Goal: Task Accomplishment & Management: Manage account settings

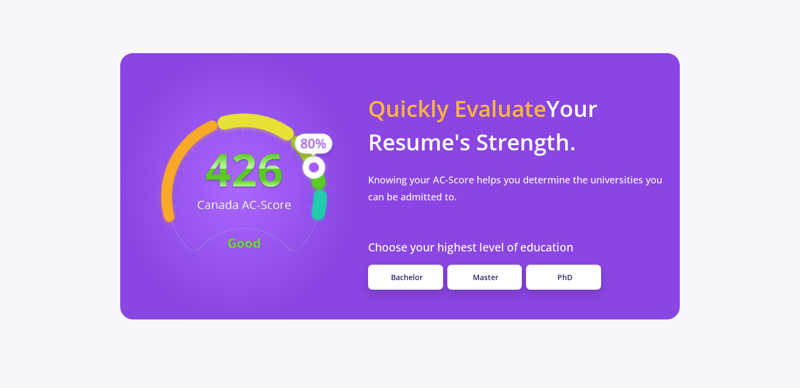
scroll to position [897, 0]
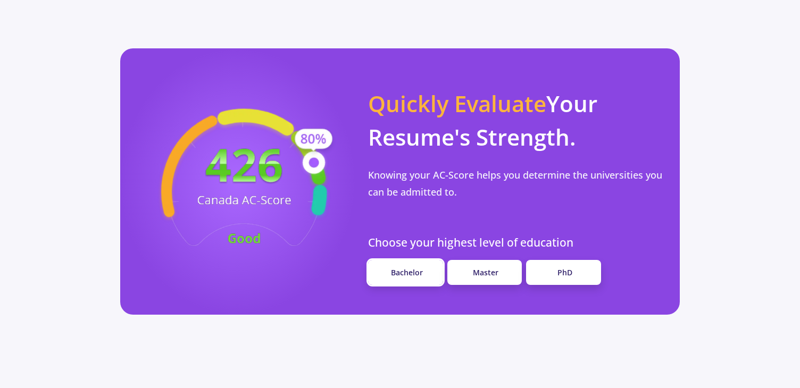
click at [389, 260] on link "Bachelor" at bounding box center [405, 272] width 75 height 25
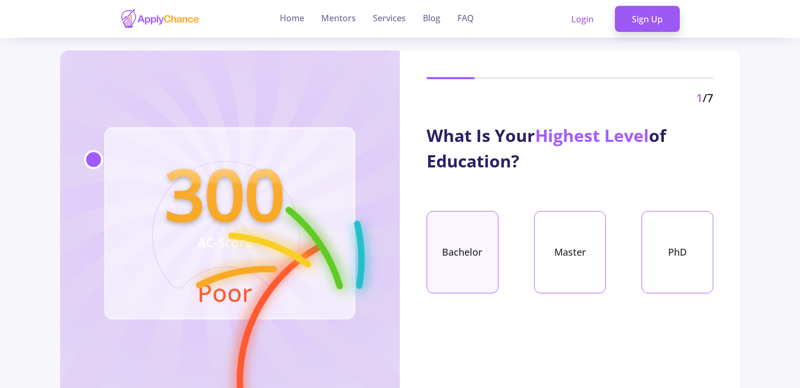
click at [445, 263] on div "Bachelor" at bounding box center [462, 252] width 72 height 82
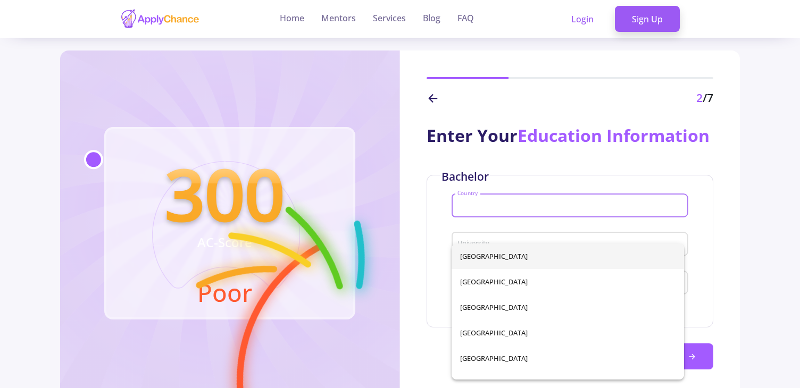
click at [492, 211] on input "Country" at bounding box center [571, 207] width 229 height 10
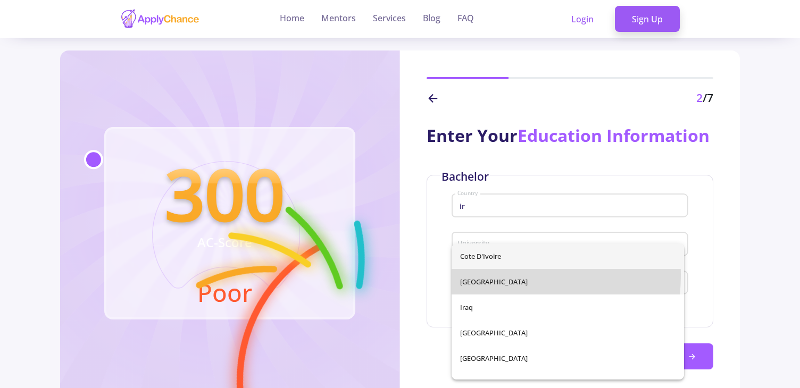
click at [475, 275] on span "[GEOGRAPHIC_DATA]" at bounding box center [567, 282] width 215 height 26
type input "[GEOGRAPHIC_DATA]"
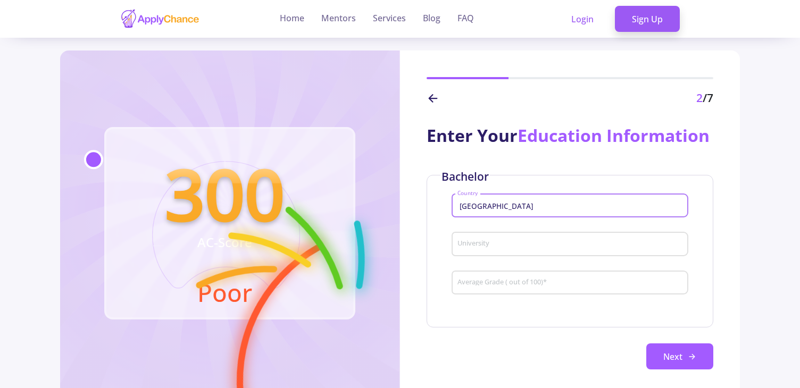
click at [505, 249] on input "University" at bounding box center [571, 245] width 229 height 10
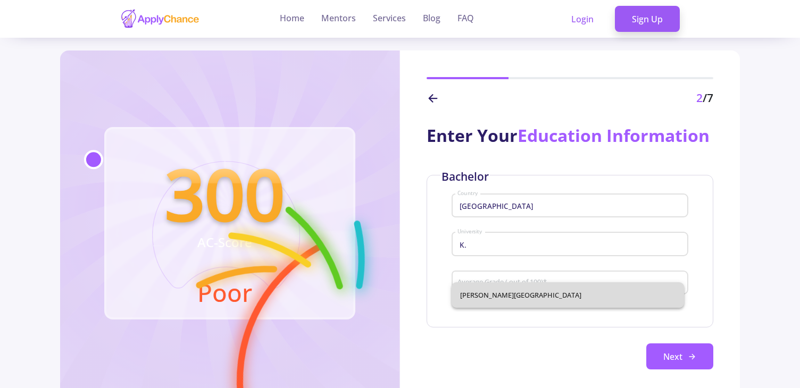
click at [515, 283] on span "[PERSON_NAME][GEOGRAPHIC_DATA]" at bounding box center [567, 295] width 215 height 26
type input "[PERSON_NAME][GEOGRAPHIC_DATA]"
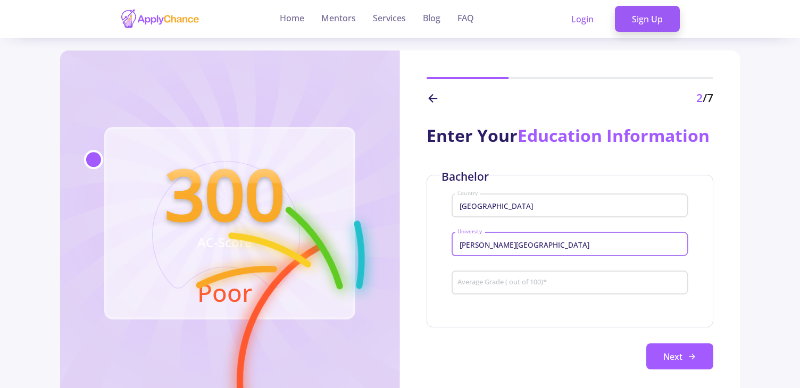
click at [512, 288] on input "Average Grade ( out of 100) *" at bounding box center [571, 284] width 229 height 10
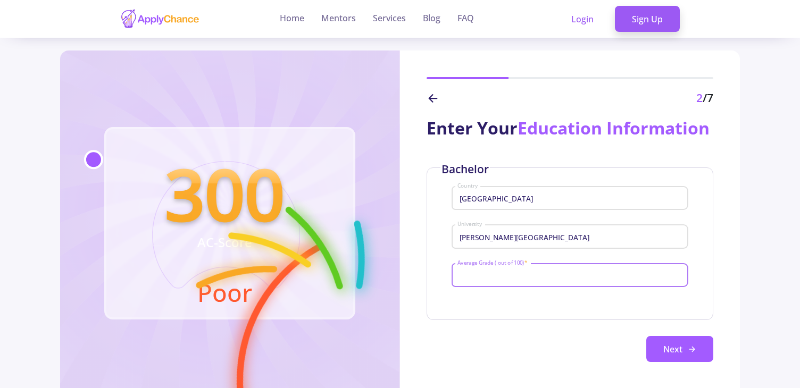
scroll to position [34, 0]
click at [585, 253] on div "[PERSON_NAME][GEOGRAPHIC_DATA]" at bounding box center [569, 240] width 237 height 35
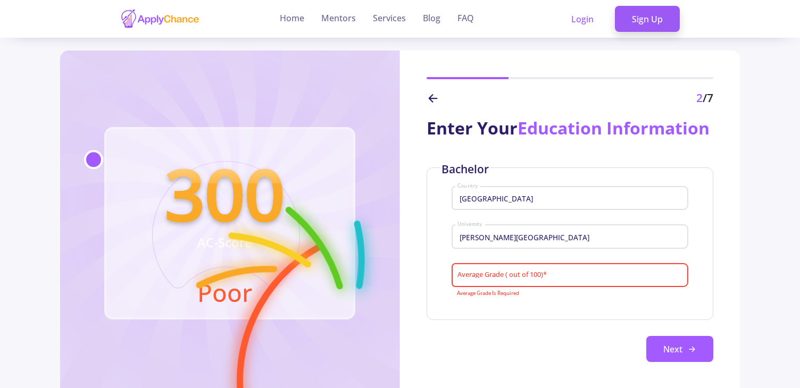
click at [522, 271] on input "Average Grade ( out of 100) *" at bounding box center [571, 276] width 229 height 10
type input "1"
click at [497, 279] on input "Average Grade ( out of 100) *" at bounding box center [571, 276] width 229 height 10
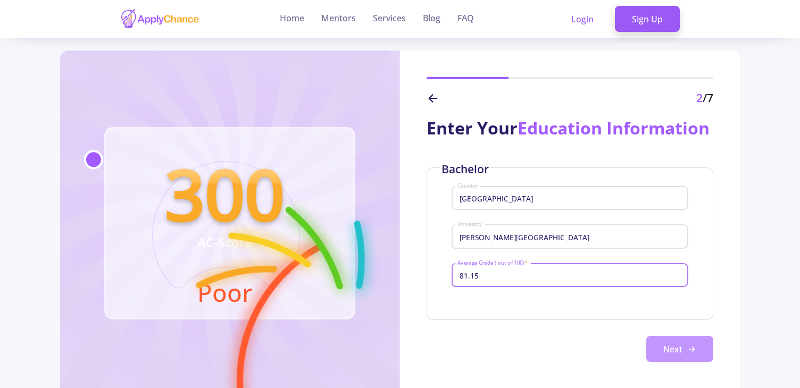
type input "81.15"
click at [665, 347] on button "Next" at bounding box center [679, 349] width 67 height 27
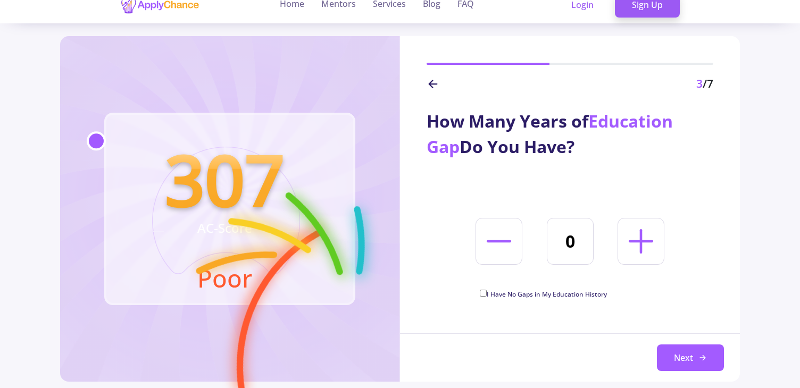
scroll to position [0, 0]
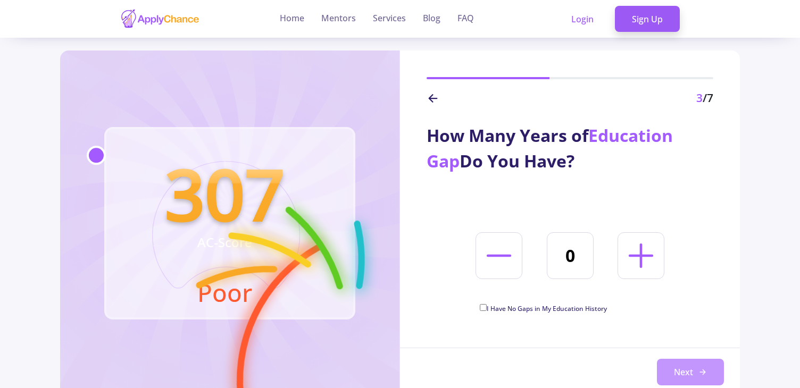
click at [713, 365] on button "Next" at bounding box center [690, 372] width 67 height 27
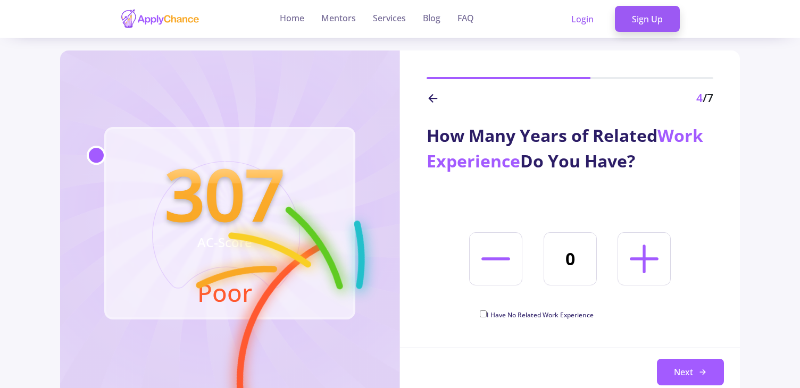
click at [619, 263] on button at bounding box center [643, 258] width 53 height 53
click at [624, 263] on icon at bounding box center [644, 259] width 46 height 46
type input "2"
click at [683, 364] on button "Next" at bounding box center [690, 372] width 67 height 27
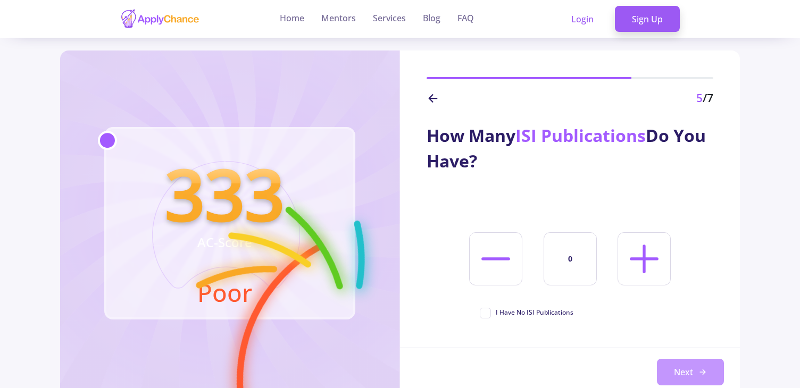
click at [666, 361] on button "Next" at bounding box center [690, 372] width 67 height 27
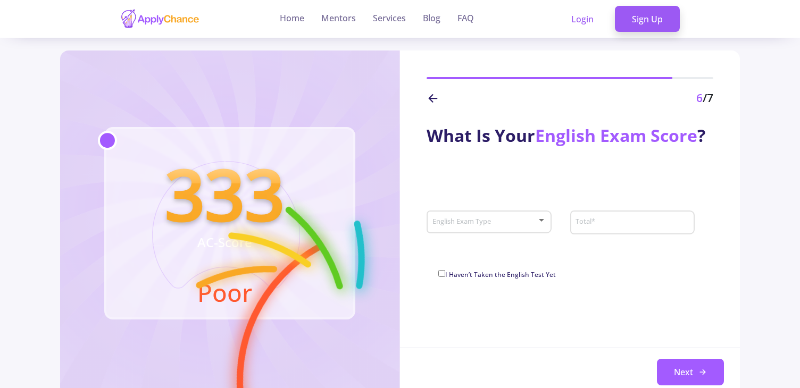
click at [435, 93] on icon at bounding box center [432, 98] width 13 height 13
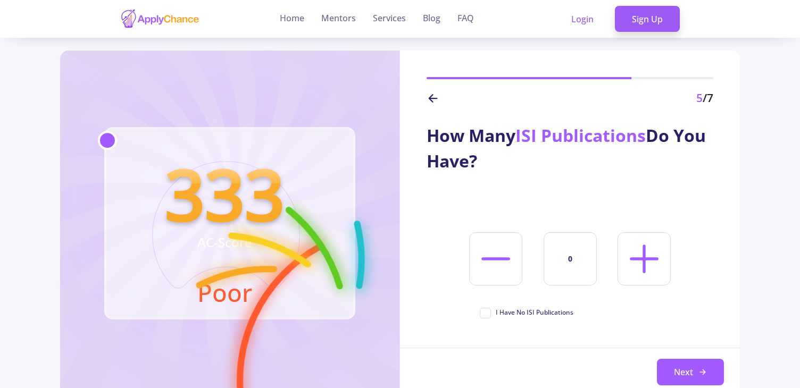
click at [518, 315] on span "I Have No ISI Publications" at bounding box center [535, 313] width 78 height 10
click at [487, 315] on input "I Have No ISI Publications" at bounding box center [483, 311] width 7 height 7
checkbox input "true"
click at [699, 365] on button "Next" at bounding box center [690, 372] width 67 height 27
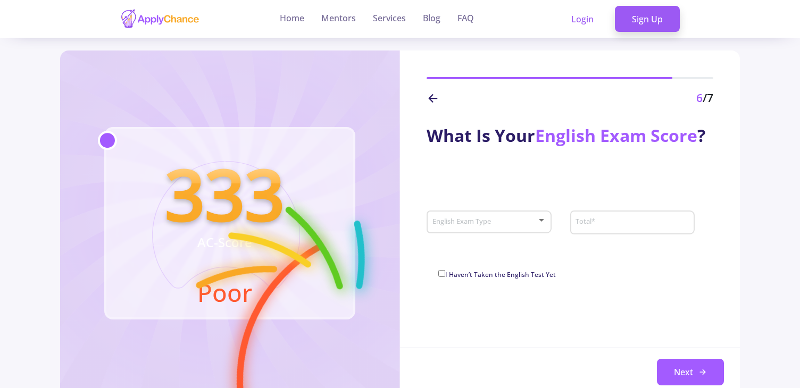
click at [493, 227] on div "English Exam Type" at bounding box center [489, 220] width 114 height 27
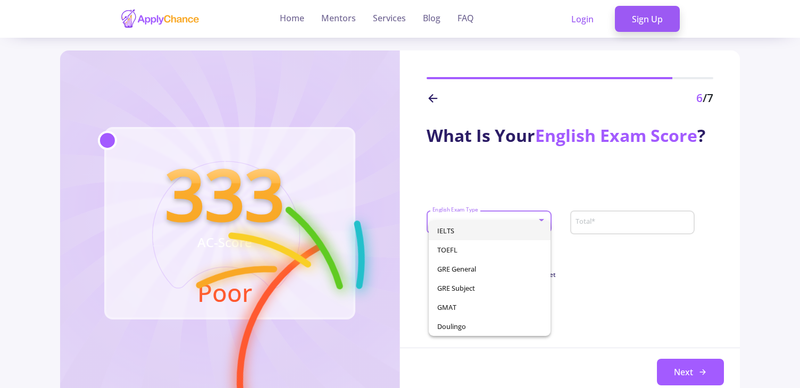
click at [488, 231] on span "IELTS" at bounding box center [489, 230] width 105 height 19
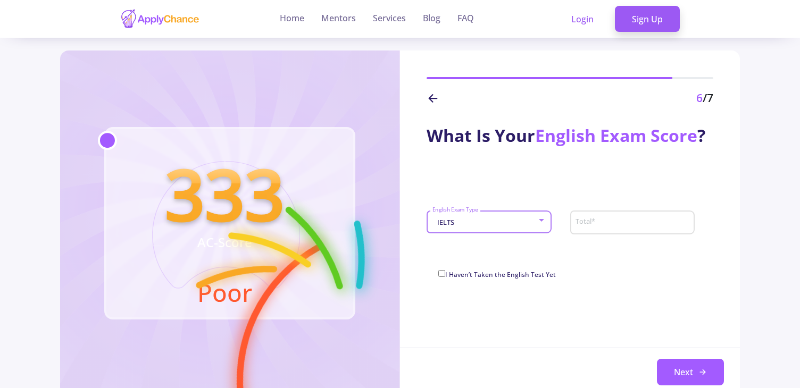
click at [596, 221] on input "Total *" at bounding box center [633, 223] width 117 height 10
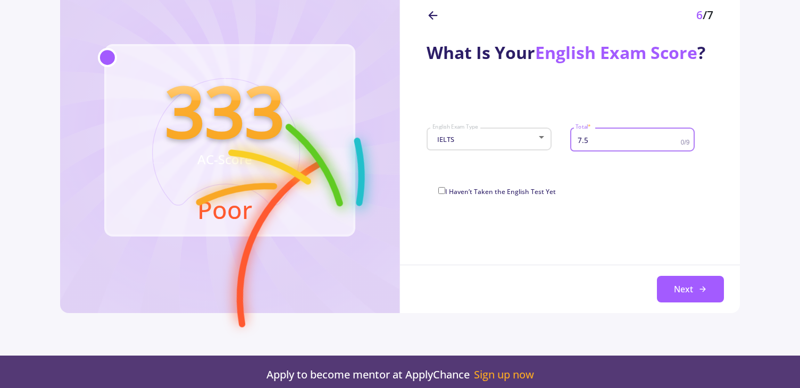
scroll to position [87, 0]
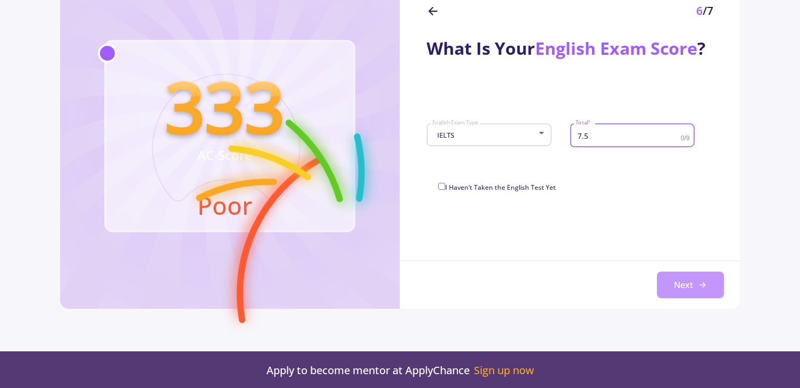
type input "7.5"
click at [697, 272] on button "Next" at bounding box center [690, 285] width 67 height 27
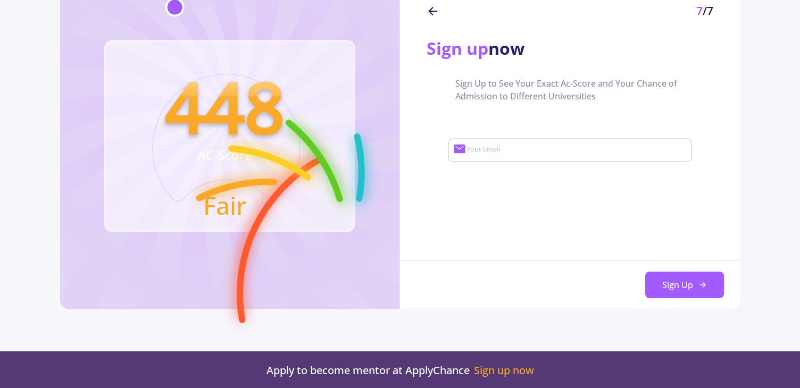
click at [509, 150] on input "Your Email" at bounding box center [577, 151] width 223 height 10
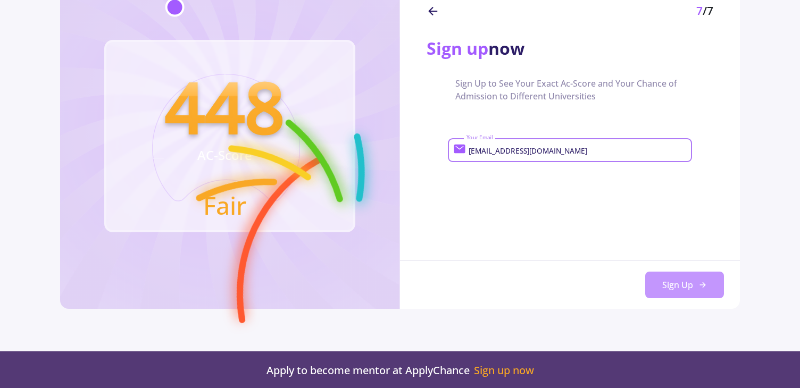
type input "[EMAIL_ADDRESS][DOMAIN_NAME]"
click at [694, 284] on button "Sign Up" at bounding box center [684, 285] width 79 height 27
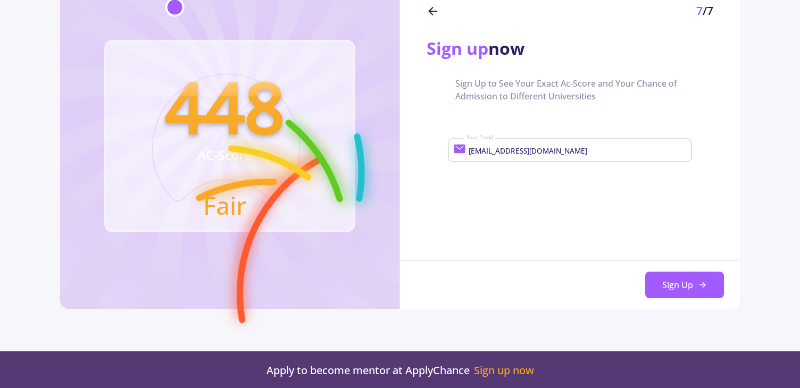
scroll to position [0, 0]
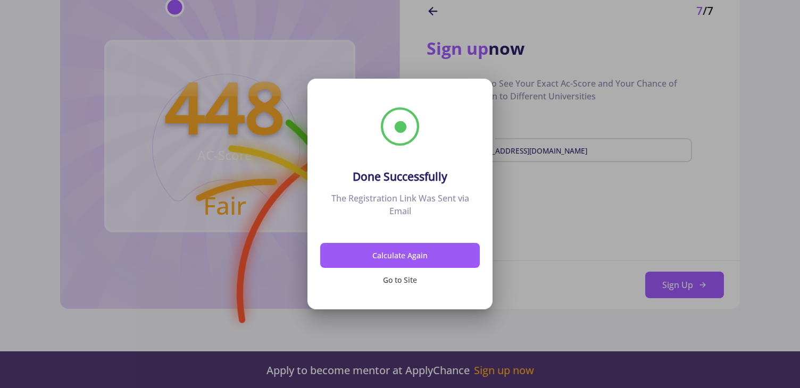
click at [413, 276] on button "Go to Site" at bounding box center [400, 280] width 160 height 25
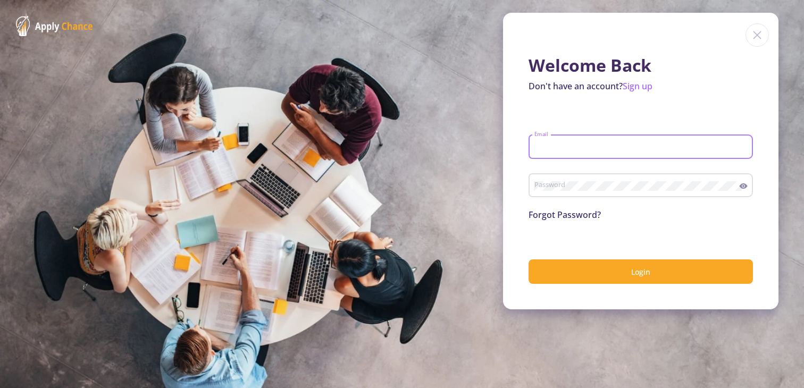
click at [601, 147] on input "Email" at bounding box center [642, 148] width 217 height 10
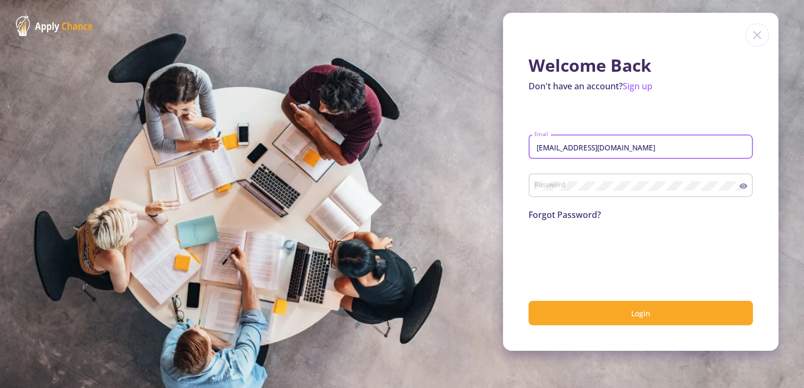
type input "[EMAIL_ADDRESS][DOMAIN_NAME]"
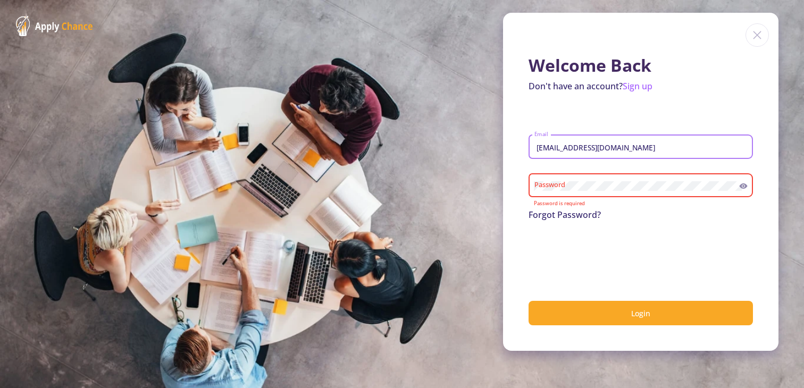
click at [616, 150] on input "[EMAIL_ADDRESS][DOMAIN_NAME]" at bounding box center [642, 148] width 217 height 10
click at [599, 288] on form "[EMAIL_ADDRESS][DOMAIN_NAME] Email Password Password is required Forgot Passwor…" at bounding box center [641, 221] width 224 height 207
click at [633, 87] on link "Sign up" at bounding box center [638, 86] width 30 height 12
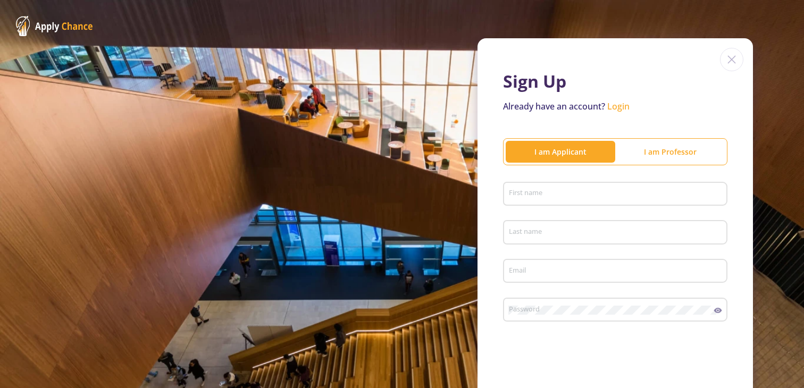
click at [553, 192] on input "First name" at bounding box center [616, 195] width 217 height 10
type input "Pouyan"
click at [552, 229] on input "Last name" at bounding box center [616, 233] width 217 height 10
type input "[DEMOGRAPHIC_DATA]"
click at [558, 266] on div "Email" at bounding box center [615, 269] width 214 height 28
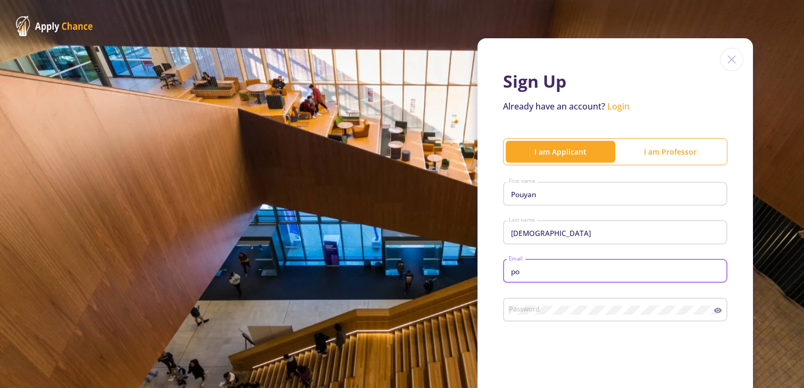
type input "[EMAIL_ADDRESS][DOMAIN_NAME]"
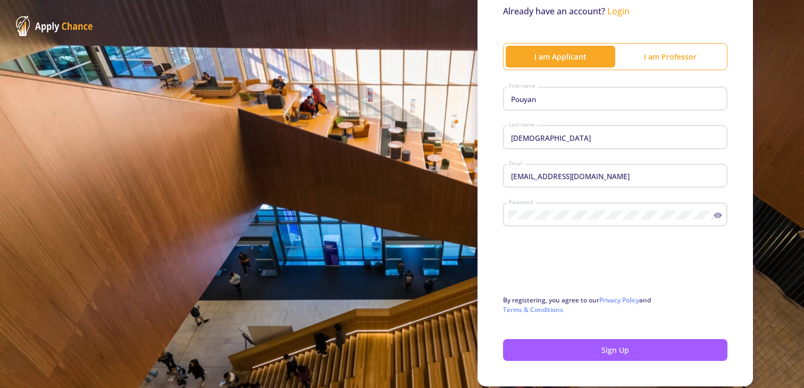
scroll to position [133, 0]
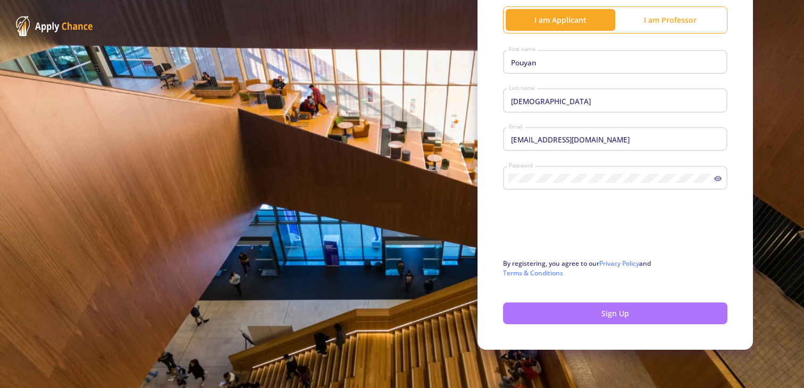
click at [579, 314] on button "Sign Up" at bounding box center [615, 314] width 224 height 22
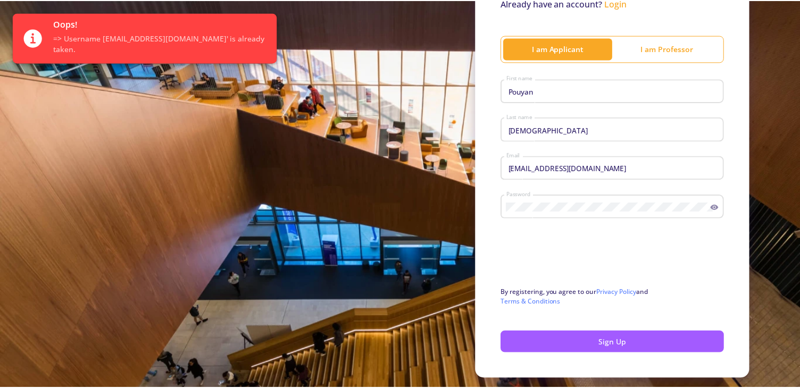
scroll to position [0, 0]
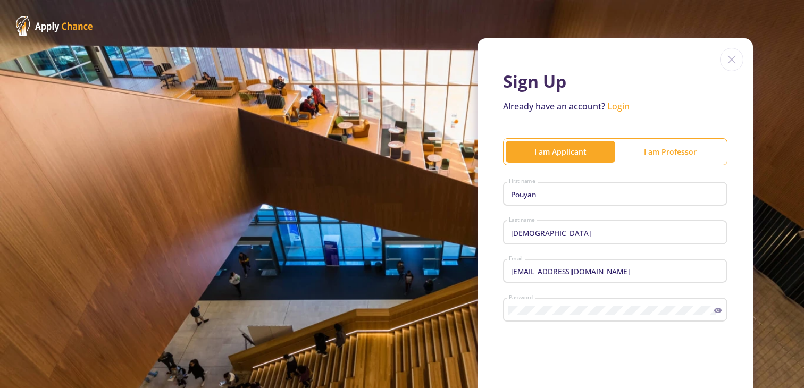
click at [618, 104] on link "Login" at bounding box center [618, 107] width 22 height 12
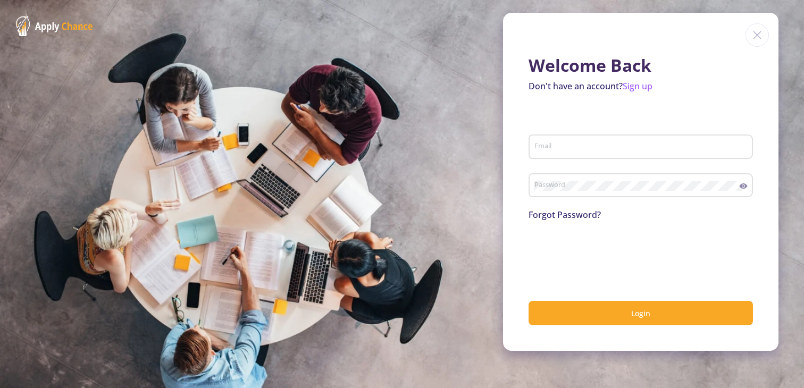
click at [627, 150] on input "Email" at bounding box center [642, 148] width 217 height 10
type input "[EMAIL_ADDRESS][DOMAIN_NAME]"
click at [567, 181] on div "Password" at bounding box center [637, 184] width 206 height 28
click at [529, 301] on button "Login" at bounding box center [641, 313] width 224 height 25
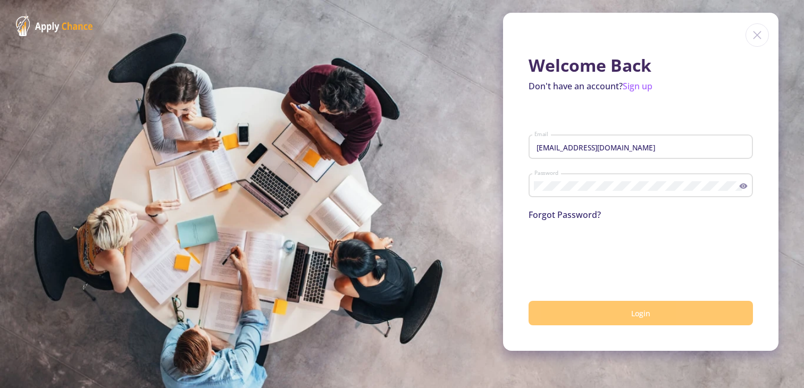
click at [585, 303] on button "Login" at bounding box center [641, 313] width 224 height 25
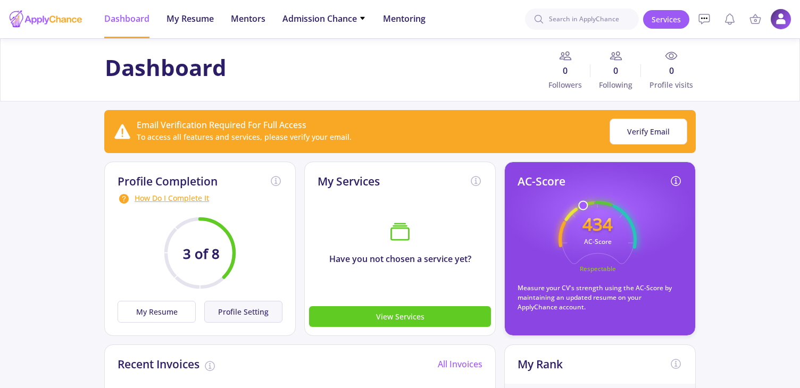
click at [224, 314] on button "Profile Setting" at bounding box center [243, 312] width 78 height 22
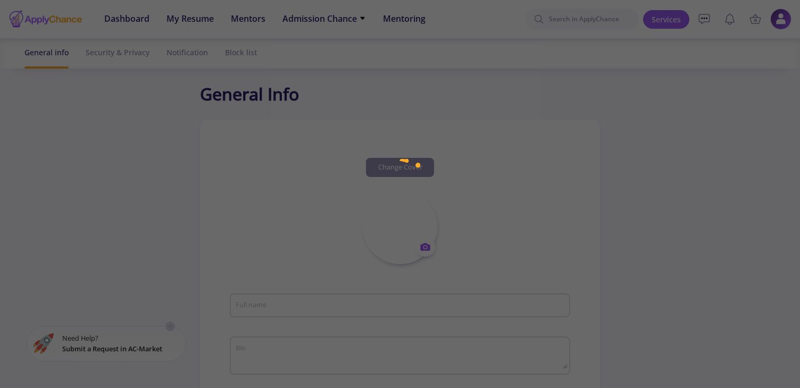
type input "[PERSON_NAME]"
type input "PouyanBahmani"
type input "[EMAIL_ADDRESS][DOMAIN_NAME]"
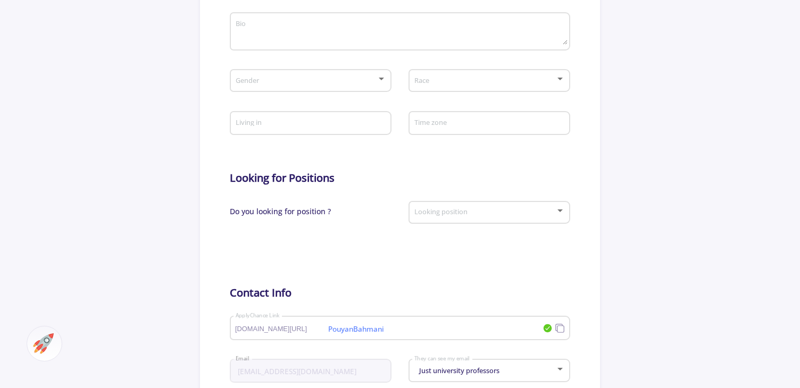
scroll to position [328, 0]
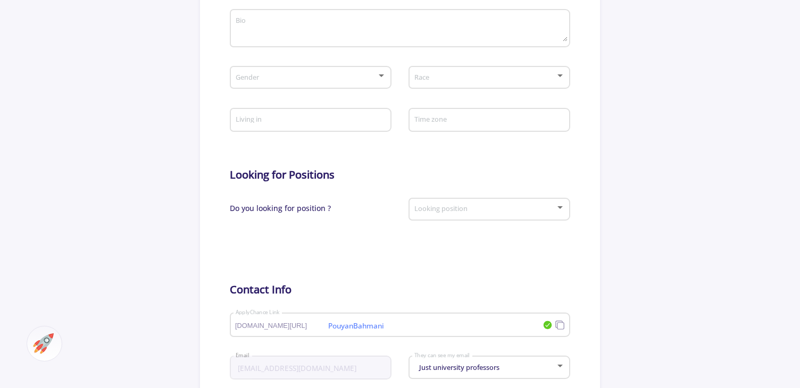
click at [467, 221] on div "Looking position" at bounding box center [489, 207] width 151 height 27
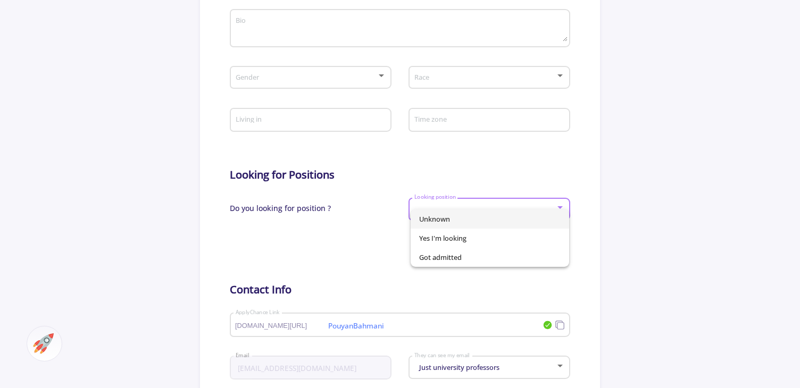
click at [608, 181] on div at bounding box center [400, 194] width 800 height 388
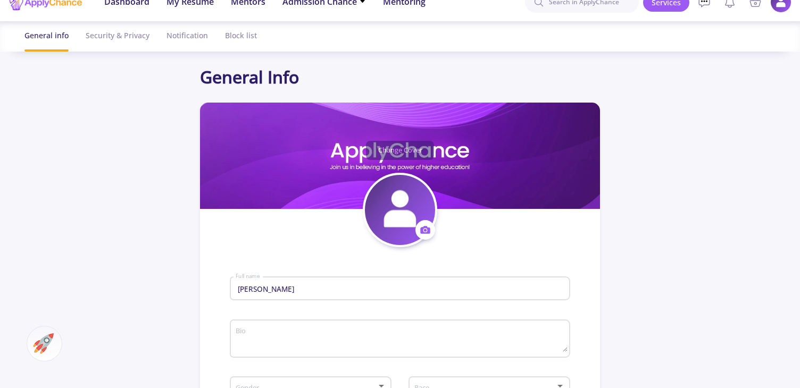
scroll to position [0, 0]
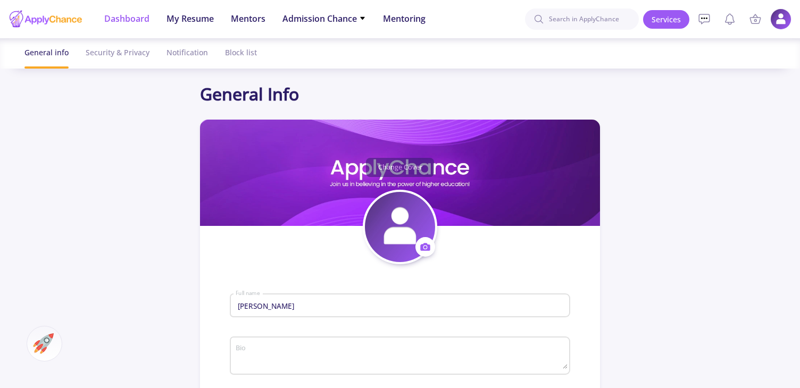
click at [136, 25] on li "Dashboard" at bounding box center [126, 19] width 45 height 38
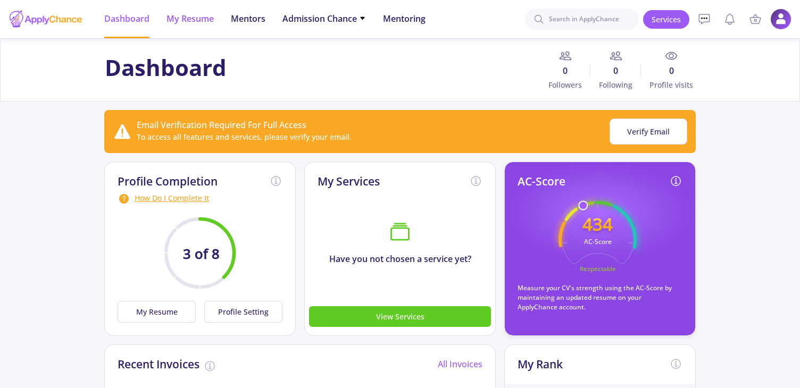
click at [190, 10] on li "My Resume" at bounding box center [189, 19] width 47 height 38
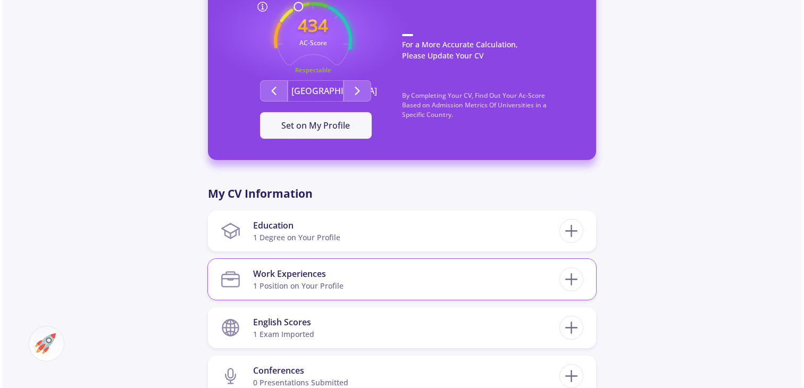
scroll to position [317, 0]
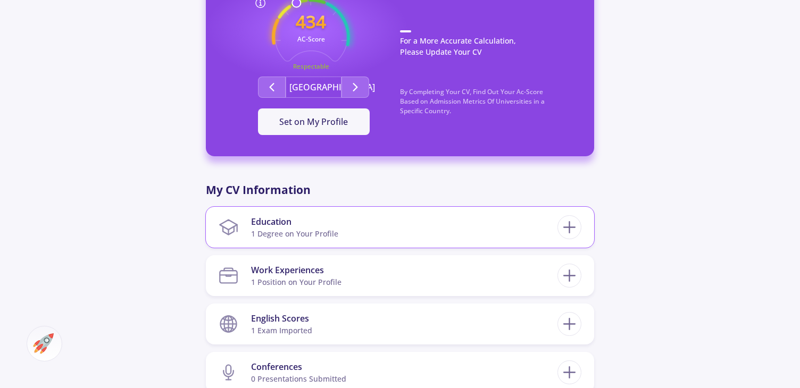
click at [551, 231] on section "Education 1 Degree on Your Profile" at bounding box center [388, 227] width 339 height 32
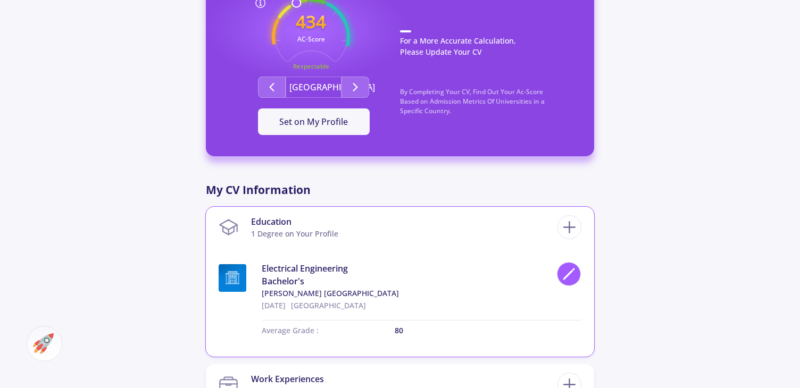
click at [565, 270] on icon at bounding box center [569, 274] width 14 height 14
type input "Electrical Engineering"
type input "[GEOGRAPHIC_DATA]"
type input "[DATE]"
type input "80"
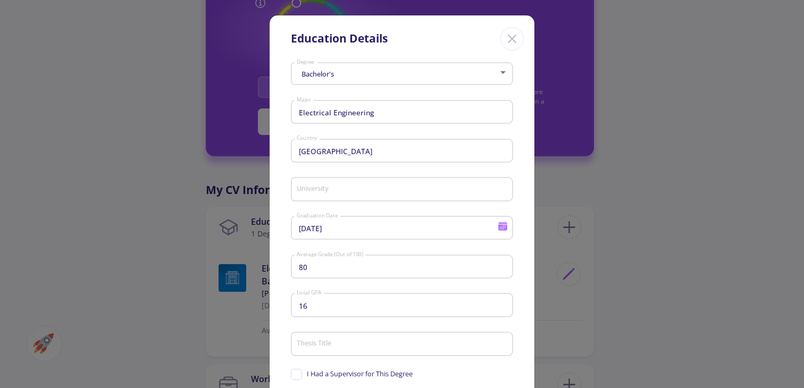
type input "[PERSON_NAME] [GEOGRAPHIC_DATA]"
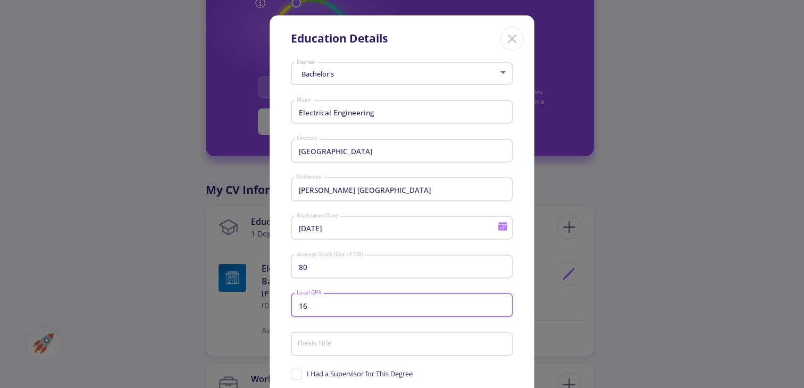
click at [371, 306] on input "16" at bounding box center [403, 306] width 215 height 10
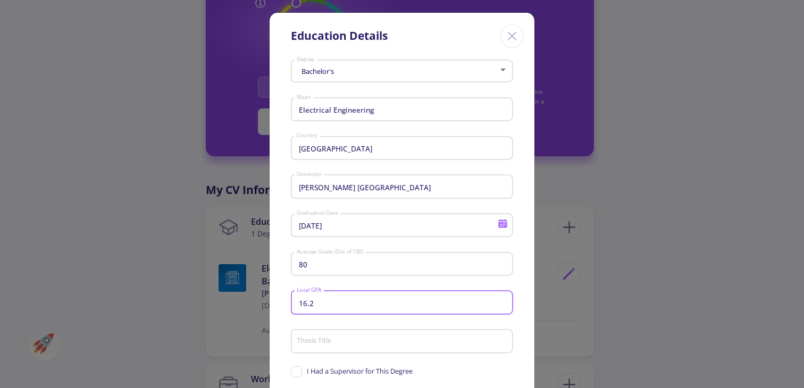
scroll to position [4, 0]
type input "16.2"
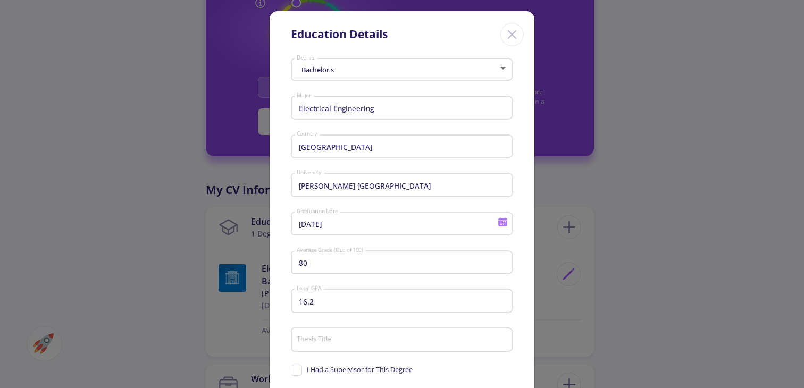
click at [365, 375] on span "I Had a Supervisor for This Degree" at bounding box center [360, 370] width 106 height 10
click at [298, 372] on input "I Had a Supervisor for This Degree" at bounding box center [294, 368] width 7 height 7
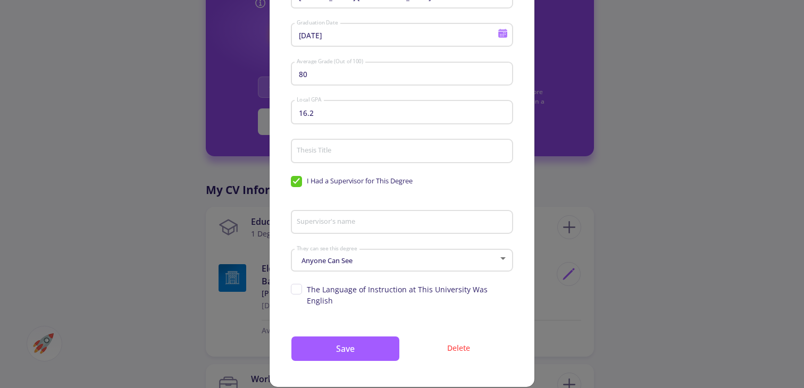
scroll to position [195, 0]
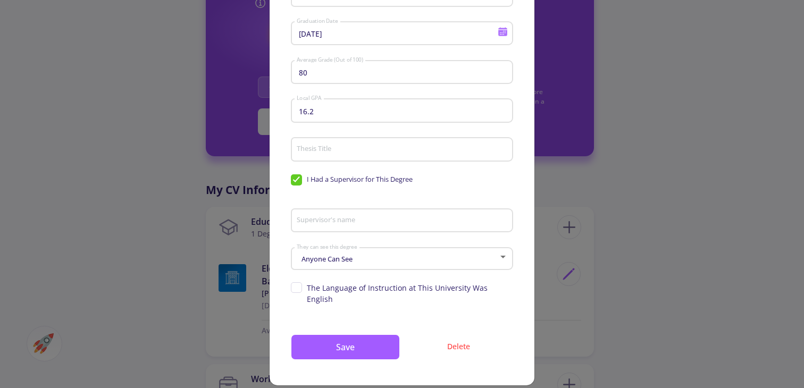
click at [332, 189] on div "I Had a Supervisor for This Degree" at bounding box center [402, 180] width 222 height 16
click at [334, 185] on span "I Had a Supervisor for This Degree" at bounding box center [360, 179] width 106 height 10
click at [298, 181] on input "I Had a Supervisor for This Degree" at bounding box center [294, 177] width 7 height 7
checkbox input "false"
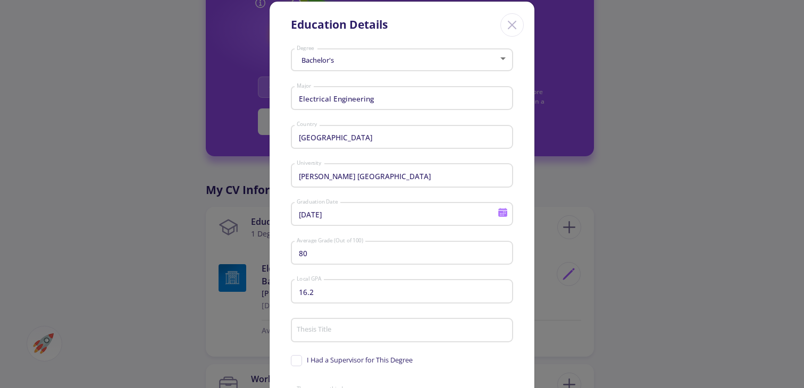
scroll to position [0, 0]
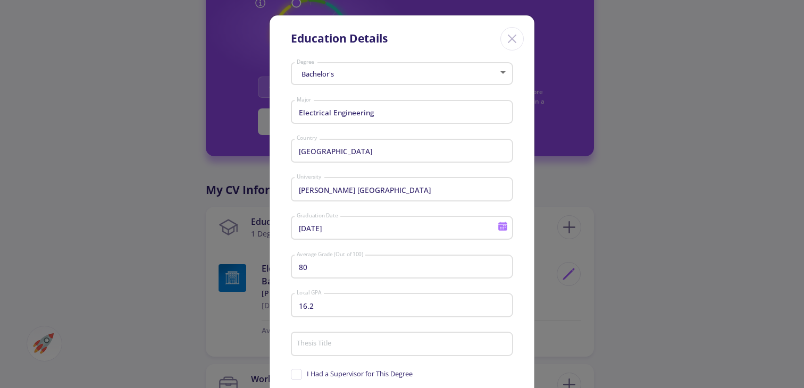
click at [380, 230] on input "[DATE]" at bounding box center [398, 229] width 205 height 10
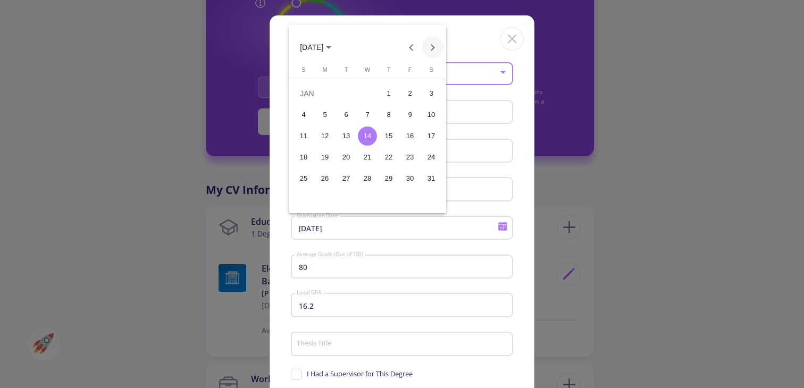
click at [437, 37] on button "Next month" at bounding box center [432, 47] width 21 height 21
click at [353, 139] on div "10" at bounding box center [346, 136] width 19 height 19
type input "[DATE]"
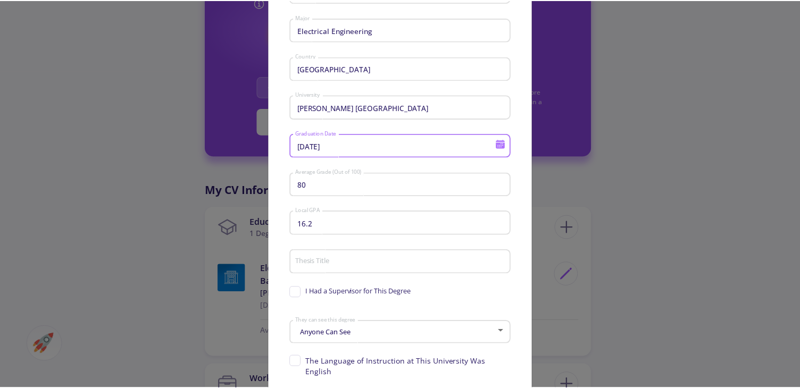
scroll to position [156, 0]
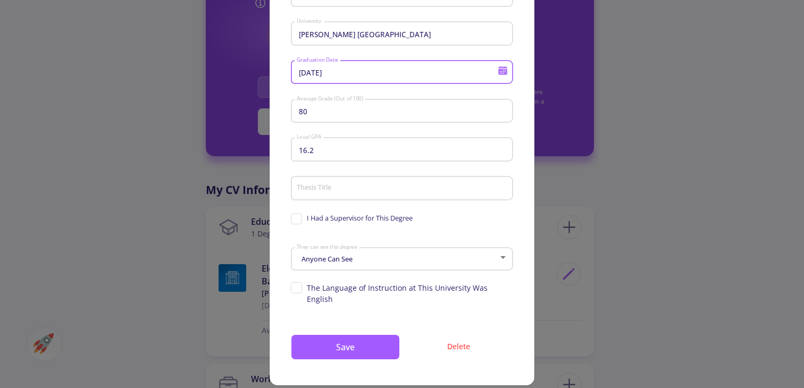
click at [357, 190] on input "Thesis Title" at bounding box center [403, 189] width 215 height 10
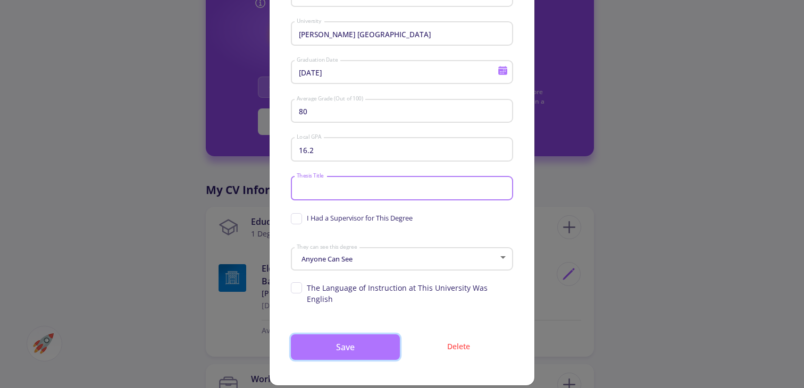
click at [376, 337] on button "Save" at bounding box center [345, 347] width 109 height 26
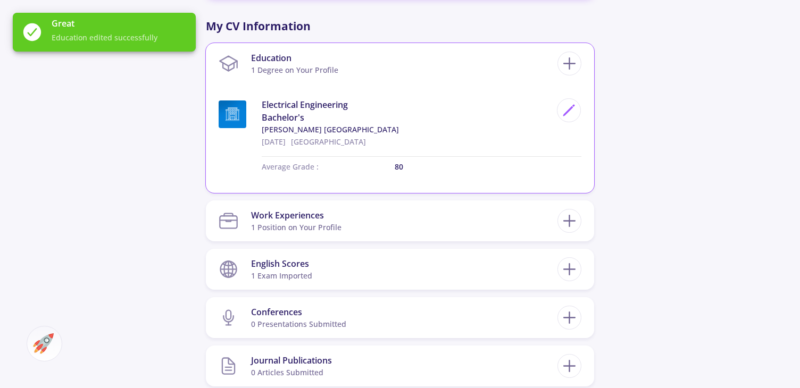
scroll to position [511, 0]
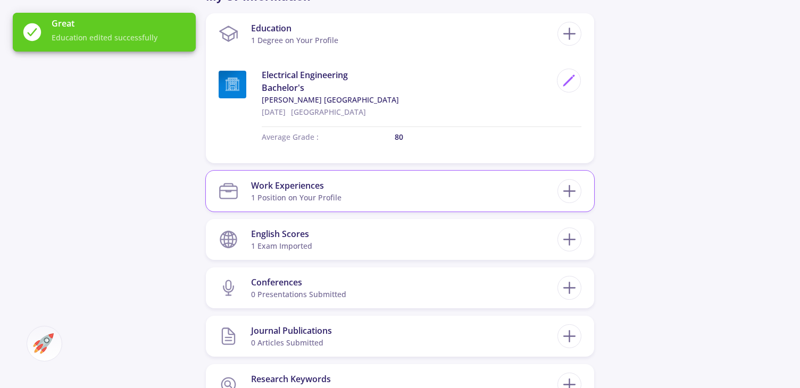
click at [362, 196] on section "Work Experiences 1 Position on Your Profile" at bounding box center [388, 191] width 339 height 32
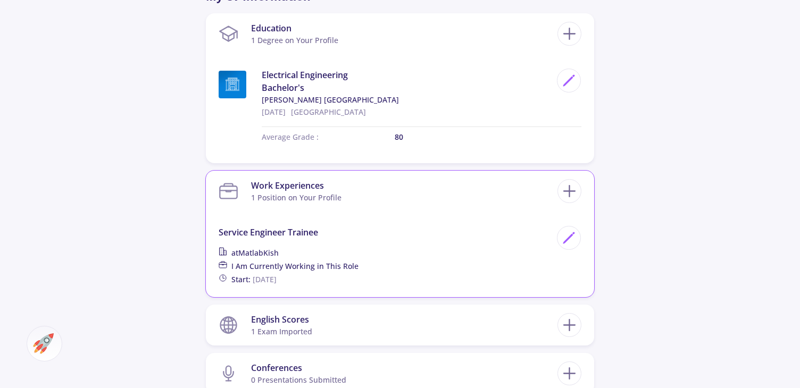
click at [362, 196] on section "Work Experiences 1 Position on Your Profile" at bounding box center [388, 191] width 339 height 32
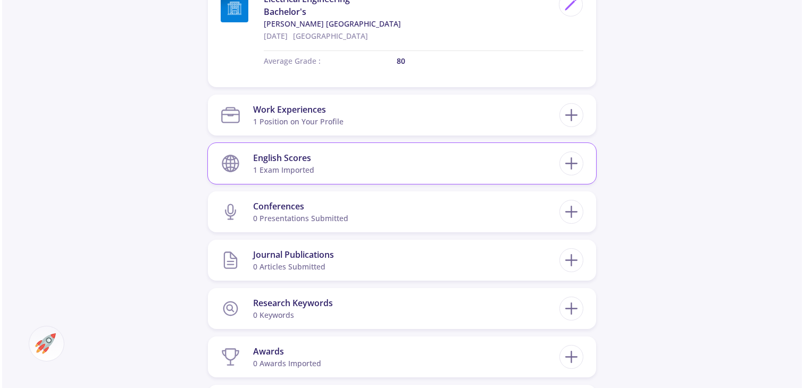
scroll to position [588, 0]
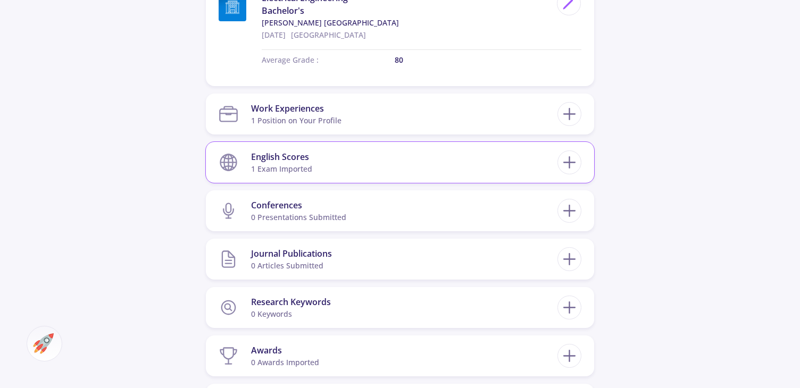
click at [351, 176] on section "English Scores 1 exam imported" at bounding box center [388, 162] width 339 height 32
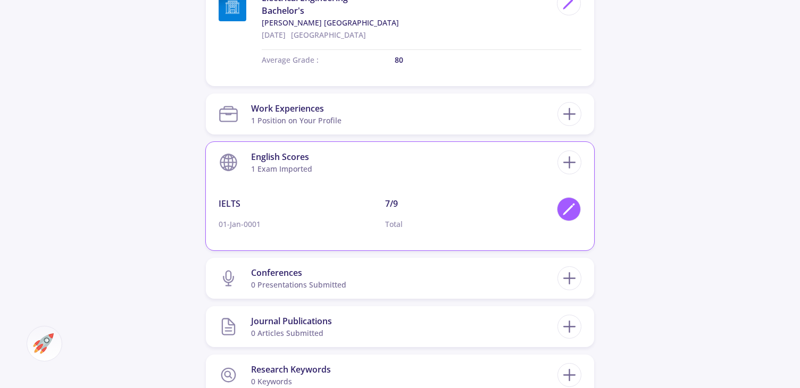
click at [571, 205] on icon at bounding box center [569, 209] width 14 height 14
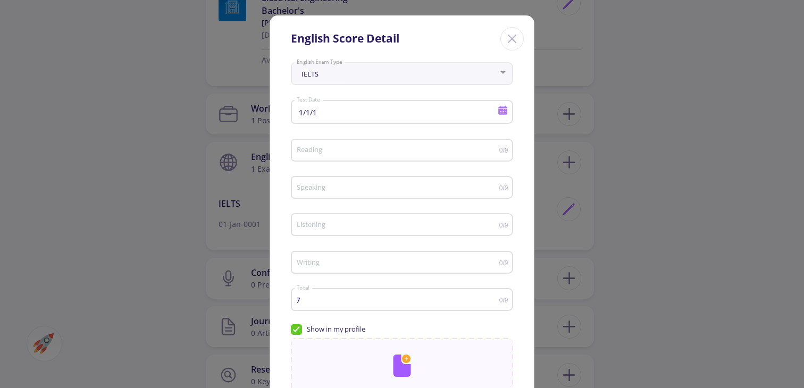
click at [359, 295] on div "7 Total" at bounding box center [397, 297] width 203 height 27
click at [359, 303] on input "7" at bounding box center [397, 300] width 203 height 8
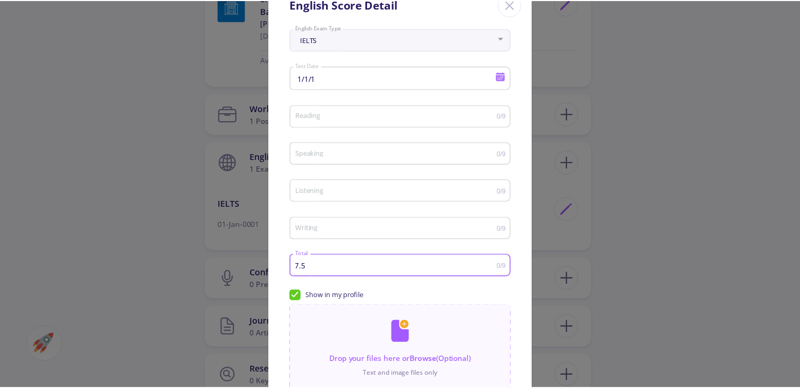
scroll to position [140, 0]
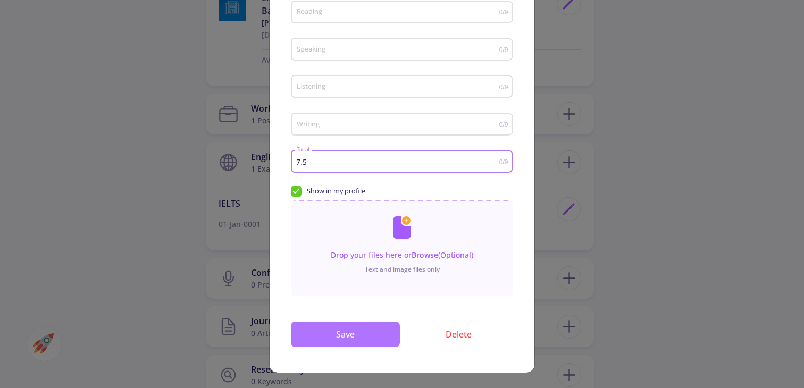
type input "7.5"
click at [386, 328] on button "Save" at bounding box center [345, 335] width 109 height 26
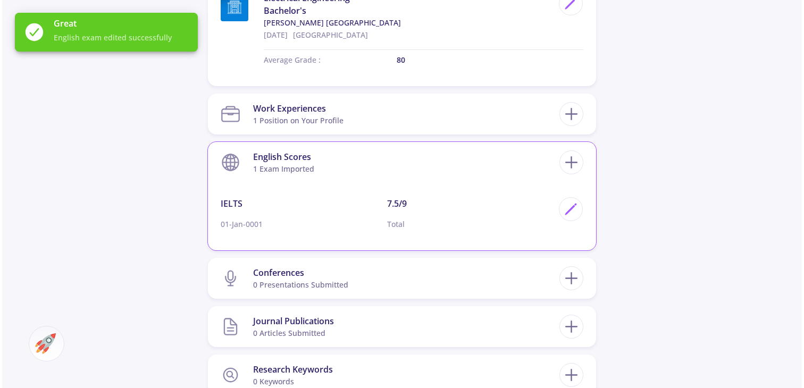
scroll to position [371, 0]
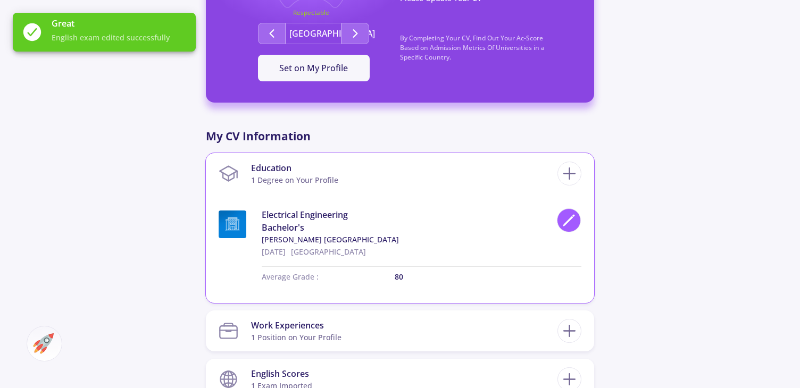
click at [571, 222] on icon at bounding box center [569, 220] width 14 height 14
type input "[DATE]"
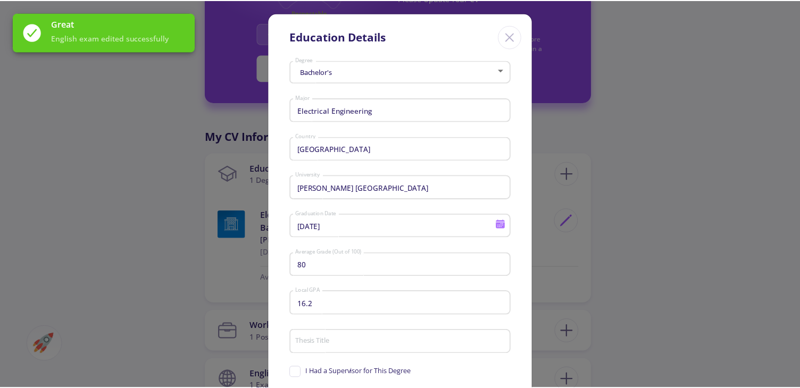
scroll to position [4, 0]
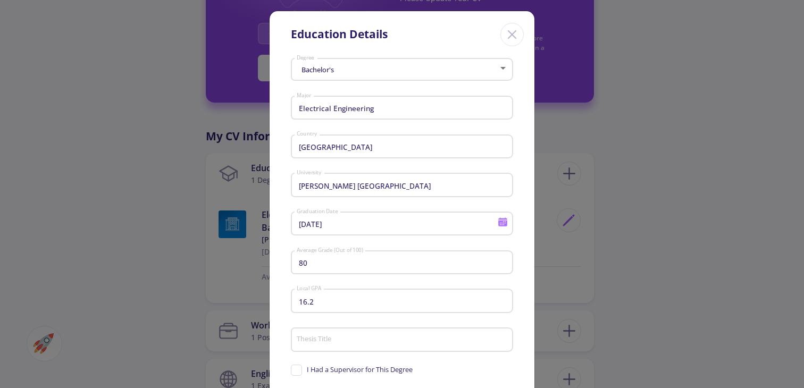
click at [518, 31] on icon "Close" at bounding box center [512, 34] width 17 height 17
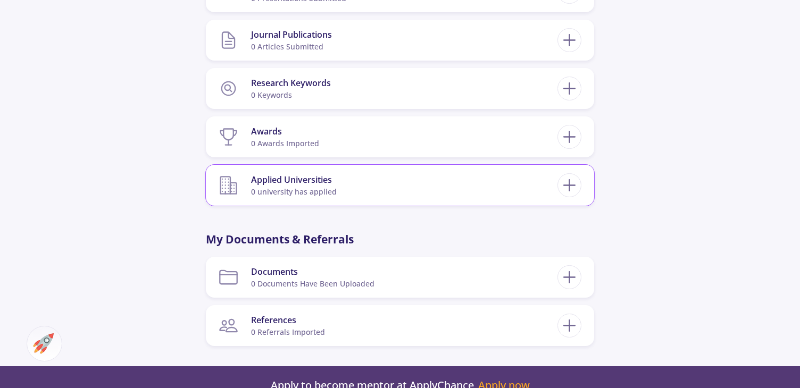
scroll to position [884, 0]
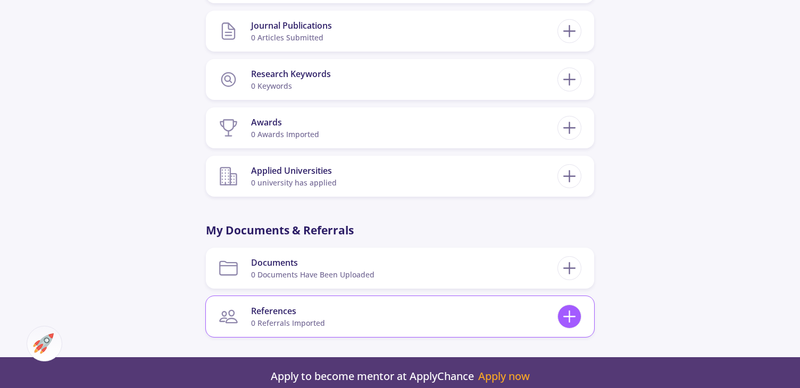
click at [579, 319] on icon at bounding box center [569, 317] width 20 height 20
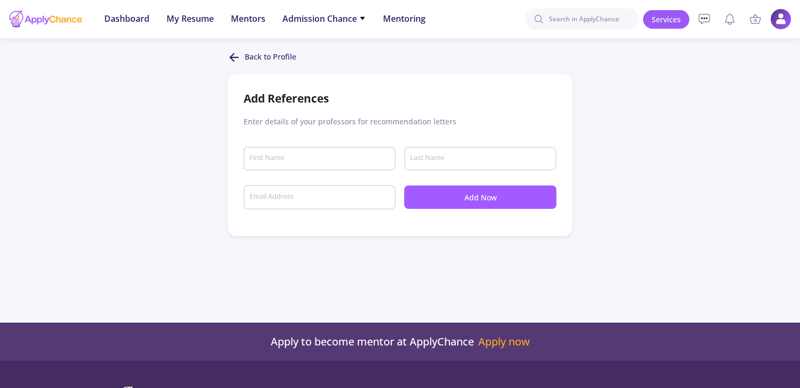
click at [229, 58] on icon at bounding box center [234, 57] width 13 height 13
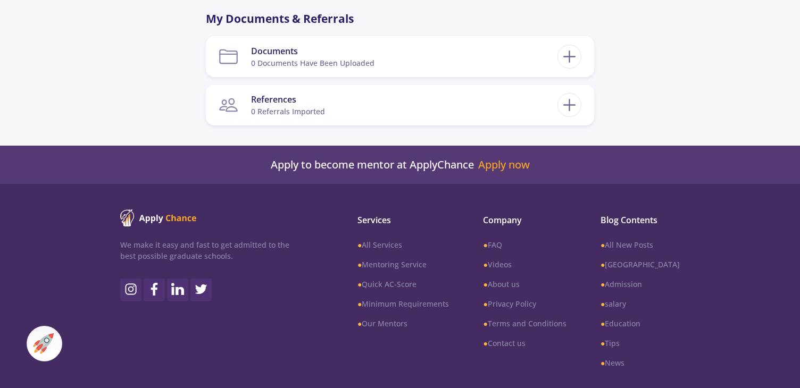
scroll to position [951, 0]
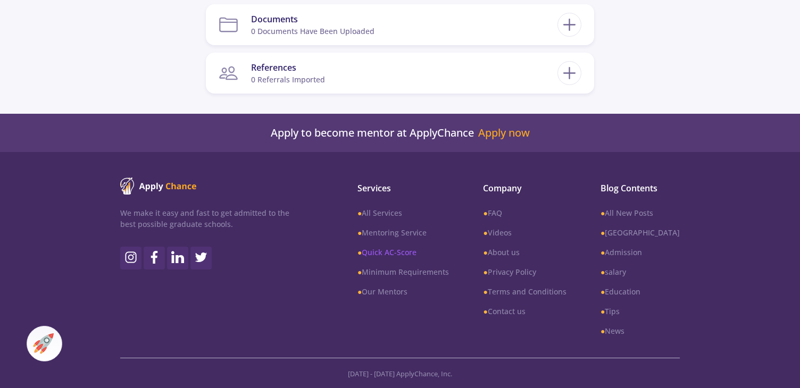
click at [429, 249] on link "● Quick AC-Score" at bounding box center [402, 252] width 91 height 11
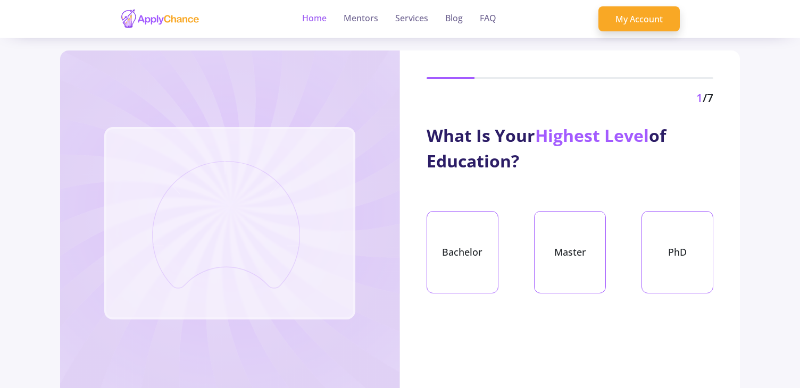
click at [322, 14] on link "Home" at bounding box center [314, 19] width 24 height 38
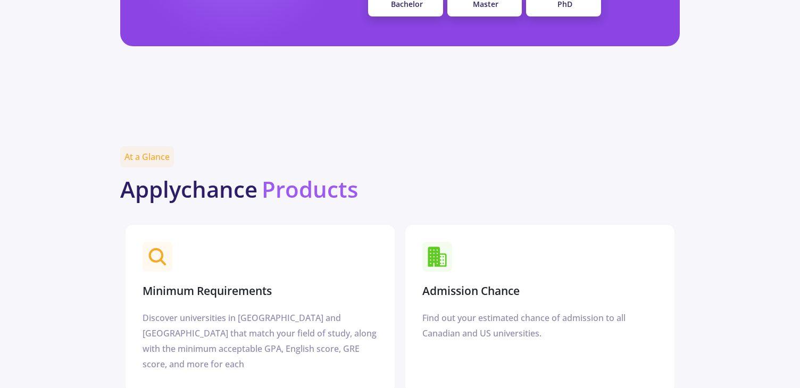
scroll to position [1195, 0]
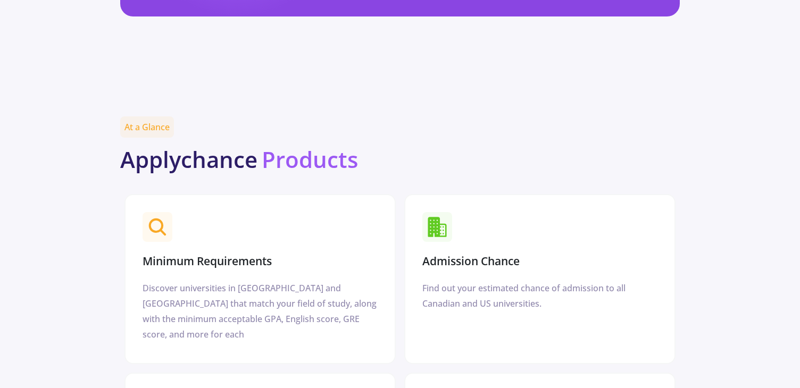
click at [443, 255] on h3 "Admission Chance" at bounding box center [470, 261] width 97 height 13
click at [474, 281] on div "Find out your estimated chance of admission to all Canadian and US universities." at bounding box center [539, 296] width 235 height 31
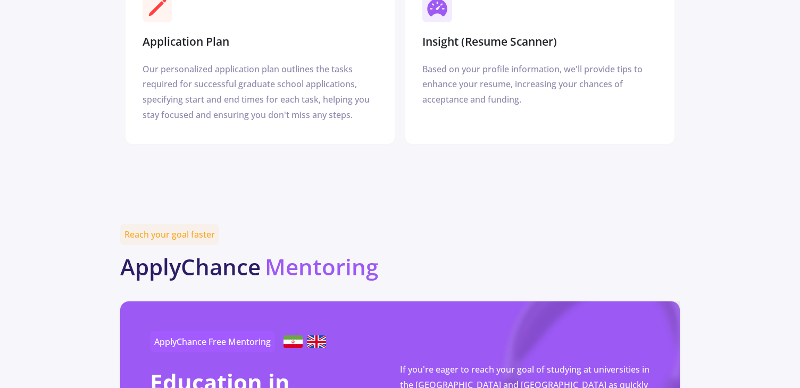
scroll to position [1321, 0]
